Goal: Check status: Check status

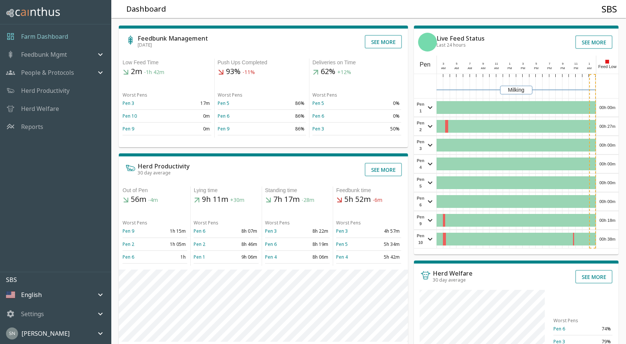
click at [607, 104] on div "00h 00m" at bounding box center [608, 108] width 22 height 18
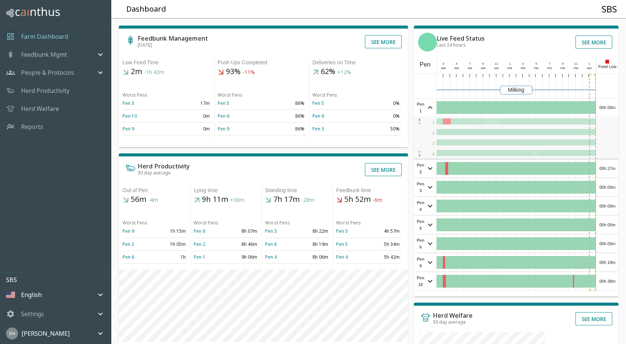
click at [608, 103] on div "00h 00m" at bounding box center [608, 108] width 22 height 18
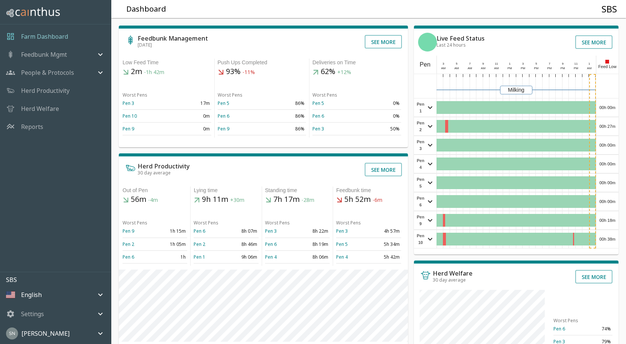
click at [610, 101] on div "00h 00m" at bounding box center [608, 108] width 22 height 18
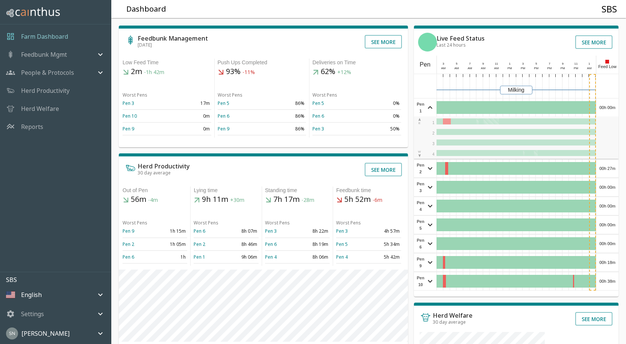
click at [610, 101] on div "00h 00m" at bounding box center [608, 108] width 22 height 18
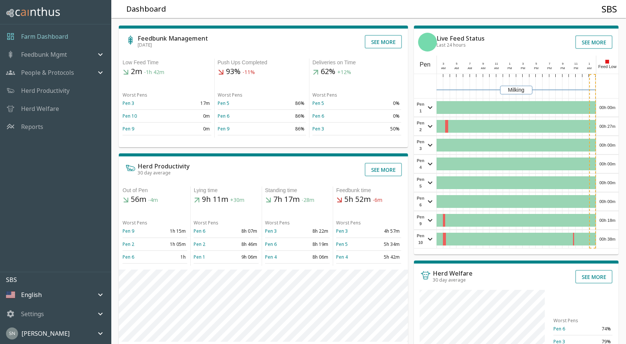
click at [613, 128] on div "00h 27m" at bounding box center [608, 126] width 22 height 18
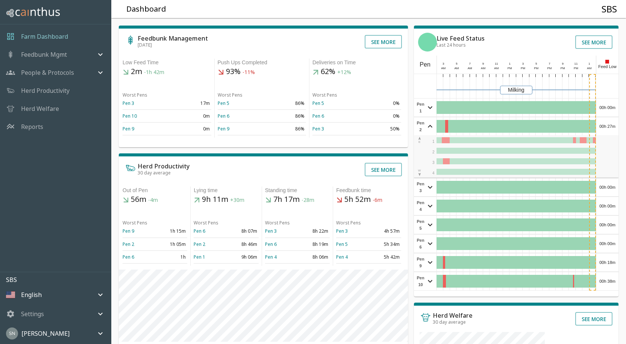
click at [613, 128] on div "00h 27m" at bounding box center [608, 126] width 22 height 18
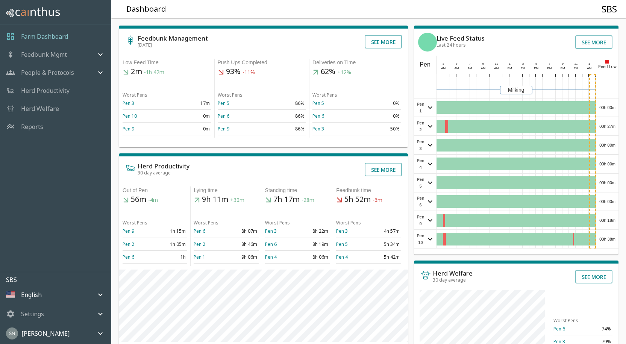
click at [611, 143] on div "00h 00m" at bounding box center [608, 145] width 22 height 18
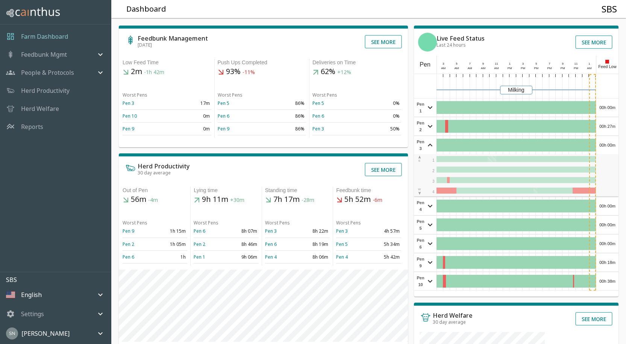
click at [611, 143] on div "00h 00m" at bounding box center [608, 145] width 22 height 18
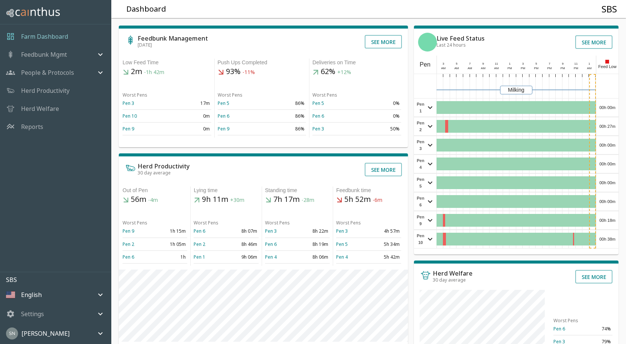
click at [611, 166] on div "00h 00m" at bounding box center [608, 164] width 22 height 18
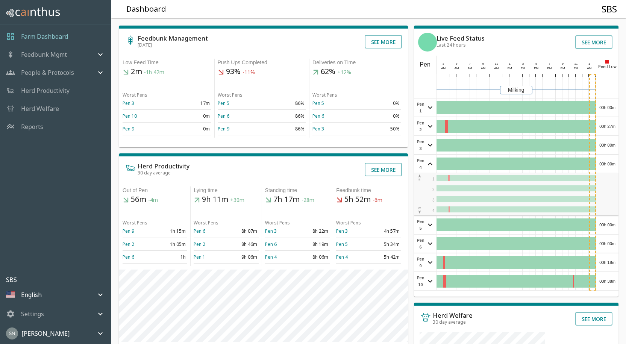
click at [611, 165] on div "00h 00m" at bounding box center [608, 164] width 22 height 18
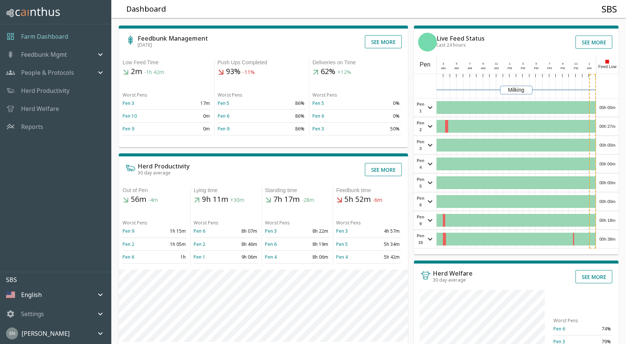
click at [611, 184] on div "00h 00m" at bounding box center [608, 183] width 22 height 18
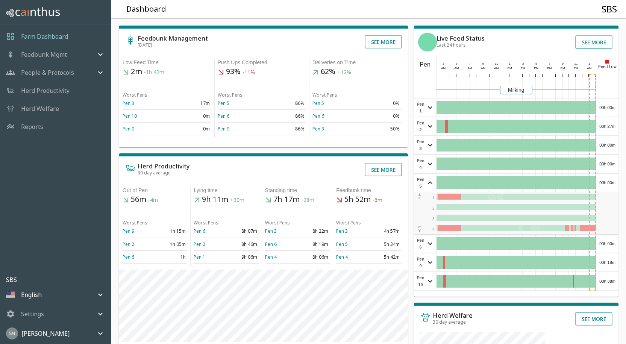
click at [611, 182] on div "00h 00m" at bounding box center [608, 183] width 22 height 18
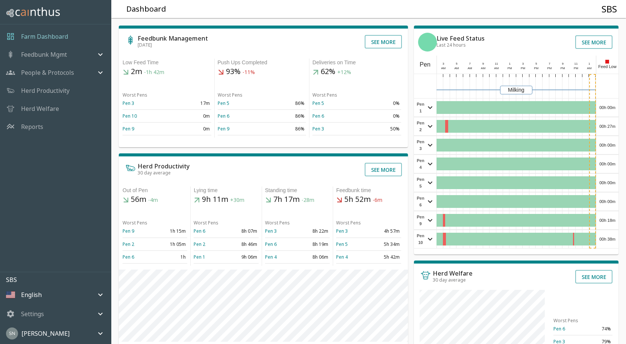
click at [607, 199] on div "00h 00m" at bounding box center [608, 202] width 22 height 18
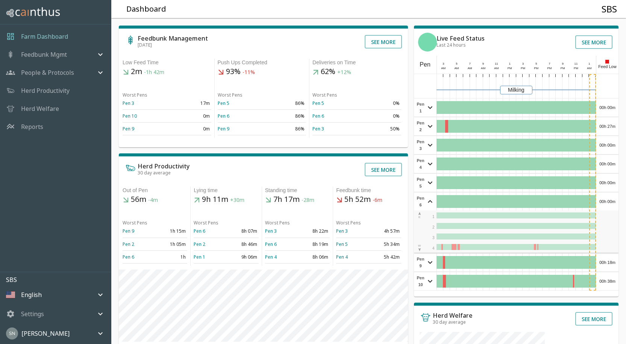
click at [607, 199] on div "00h 00m" at bounding box center [608, 202] width 22 height 18
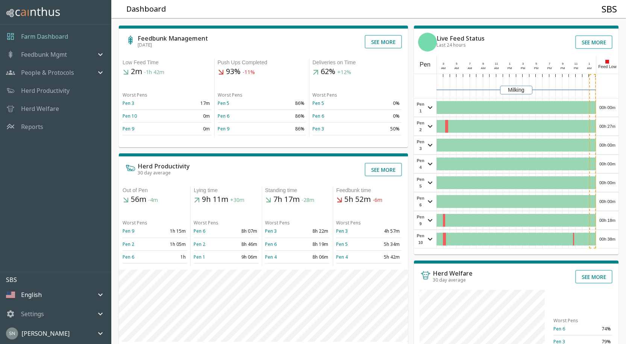
click at [611, 220] on div "00h 18m" at bounding box center [608, 220] width 22 height 18
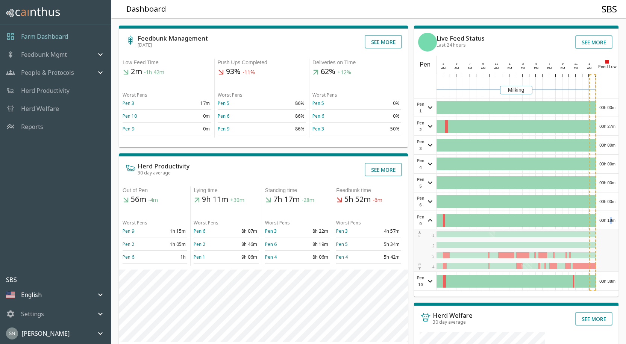
click at [610, 218] on div "00h 18m" at bounding box center [608, 220] width 22 height 18
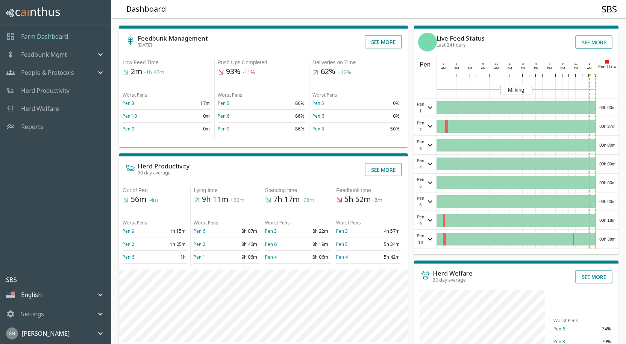
click at [604, 233] on div "00h 38m" at bounding box center [608, 239] width 22 height 18
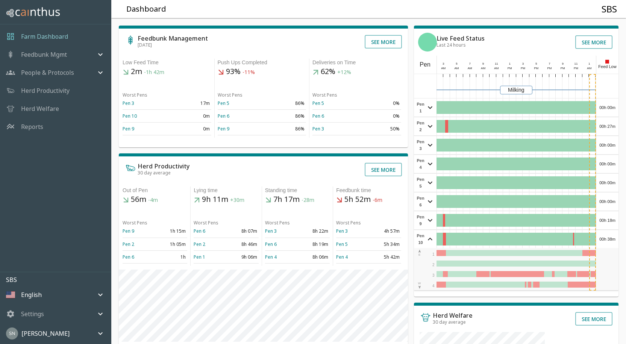
click at [605, 237] on div "00h 38m" at bounding box center [608, 239] width 22 height 18
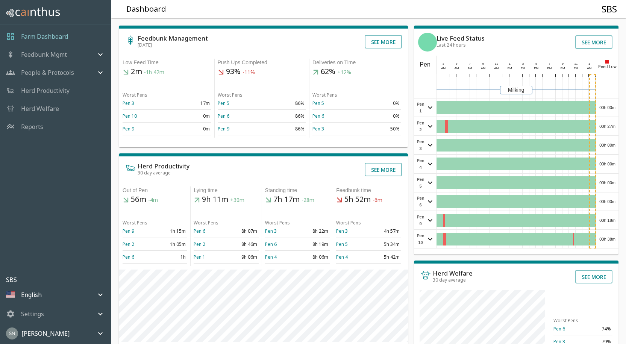
click at [605, 237] on div "00h 38m" at bounding box center [608, 239] width 22 height 18
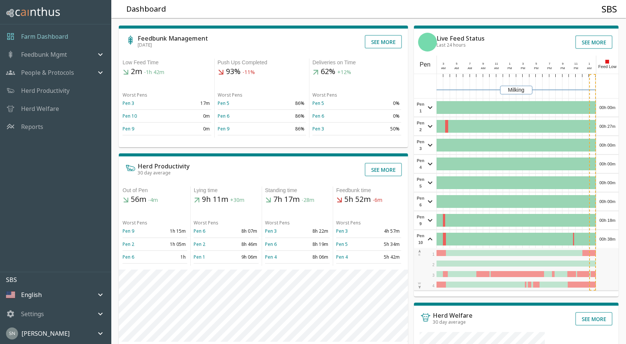
click at [605, 237] on div "00h 38m" at bounding box center [608, 239] width 22 height 18
